Goal: Find specific page/section: Find specific page/section

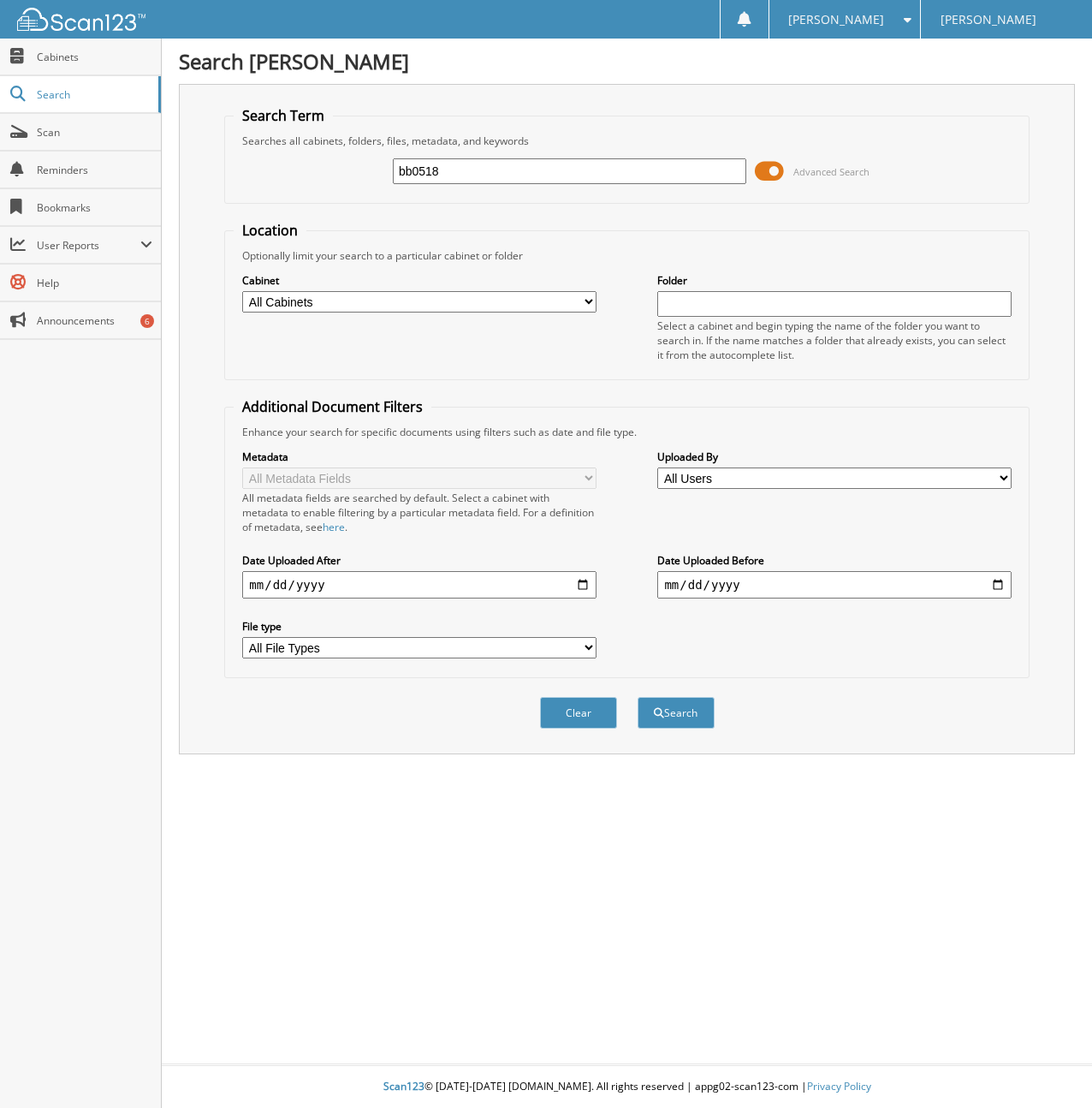
type input "bb0518"
click at [637, 697] on button "Search" at bounding box center [676, 713] width 77 height 32
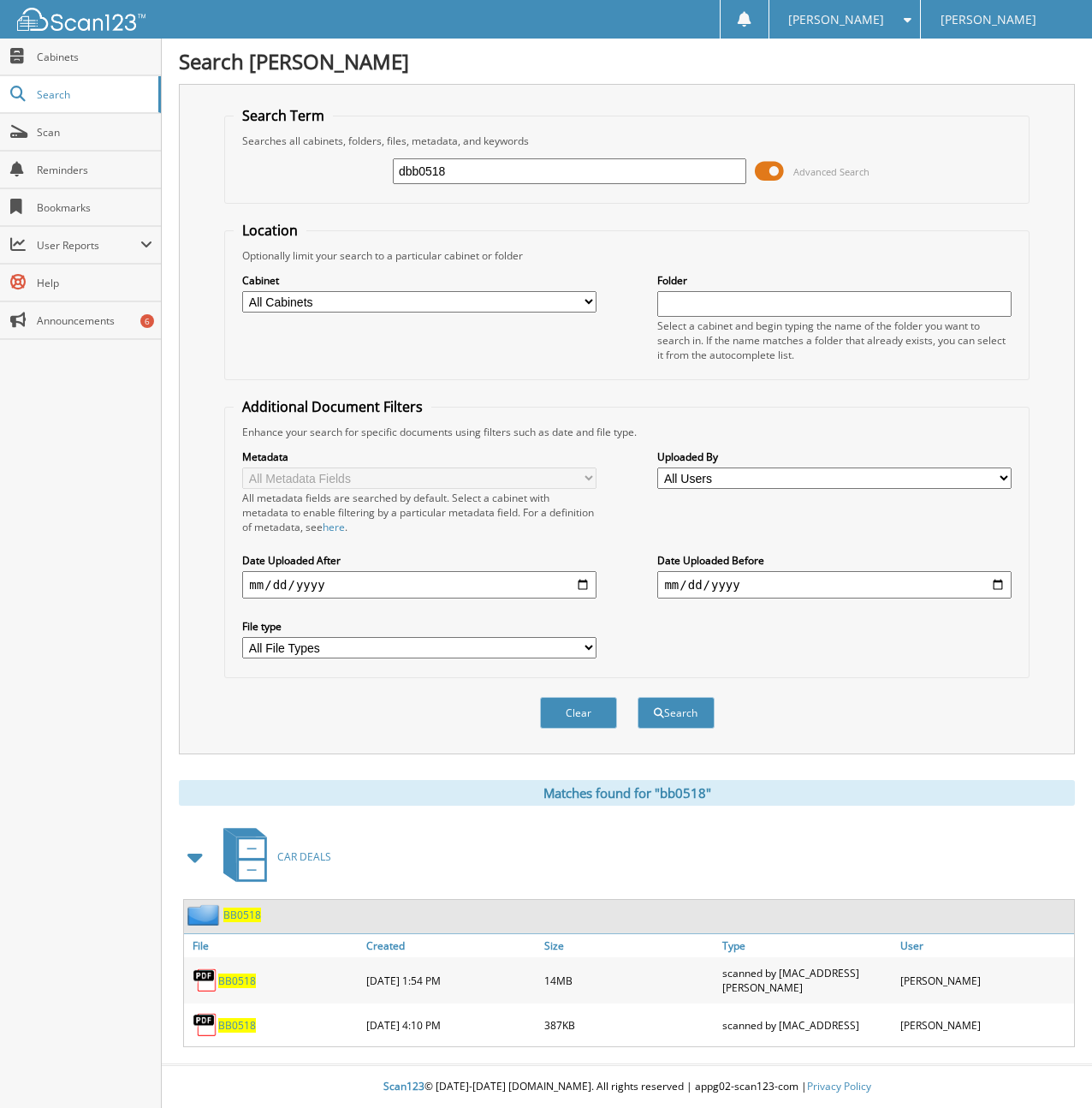
type input "dbb0518"
click at [246, 1017] on span "BB0518" at bounding box center [237, 1025] width 37 height 15
click at [246, 977] on div "BB0518" at bounding box center [273, 980] width 178 height 38
click at [246, 974] on span "BB0518" at bounding box center [237, 981] width 37 height 15
